Goal: Information Seeking & Learning: Learn about a topic

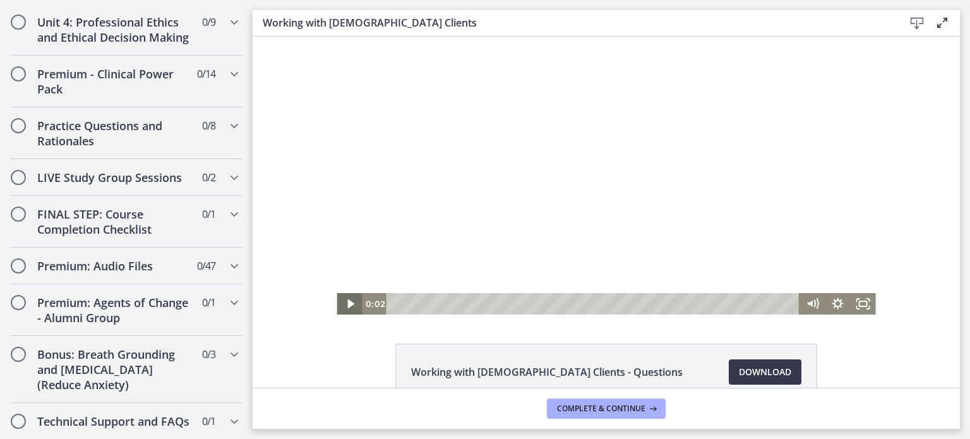
click at [346, 308] on icon "Play Video" at bounding box center [350, 303] width 25 height 21
click at [346, 308] on icon "Pause" at bounding box center [349, 304] width 30 height 26
click at [341, 315] on div "Working with [DEMOGRAPHIC_DATA] Clients - Questions Download Opens in a new win…" at bounding box center [607, 212] width 708 height 351
click at [347, 303] on icon "Play Video" at bounding box center [350, 303] width 6 height 9
click at [346, 303] on icon "Pause" at bounding box center [350, 304] width 8 height 10
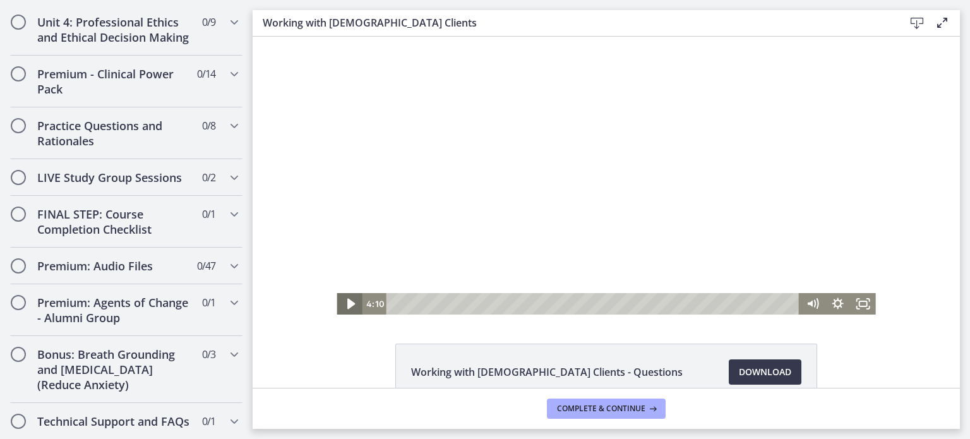
click at [343, 308] on icon "Play Video" at bounding box center [350, 304] width 30 height 26
click at [343, 308] on icon "Pause" at bounding box center [349, 303] width 25 height 21
click at [347, 305] on icon "Play Video" at bounding box center [351, 304] width 8 height 11
click at [342, 289] on div at bounding box center [606, 176] width 539 height 278
